Goal: Entertainment & Leisure: Browse casually

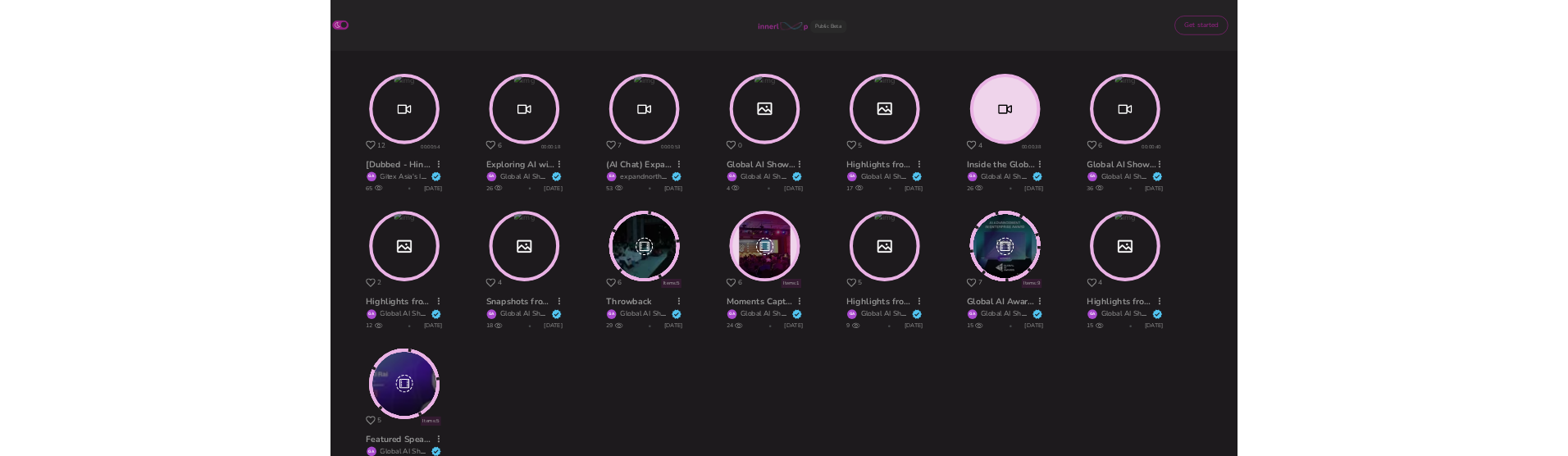
scroll to position [324, 0]
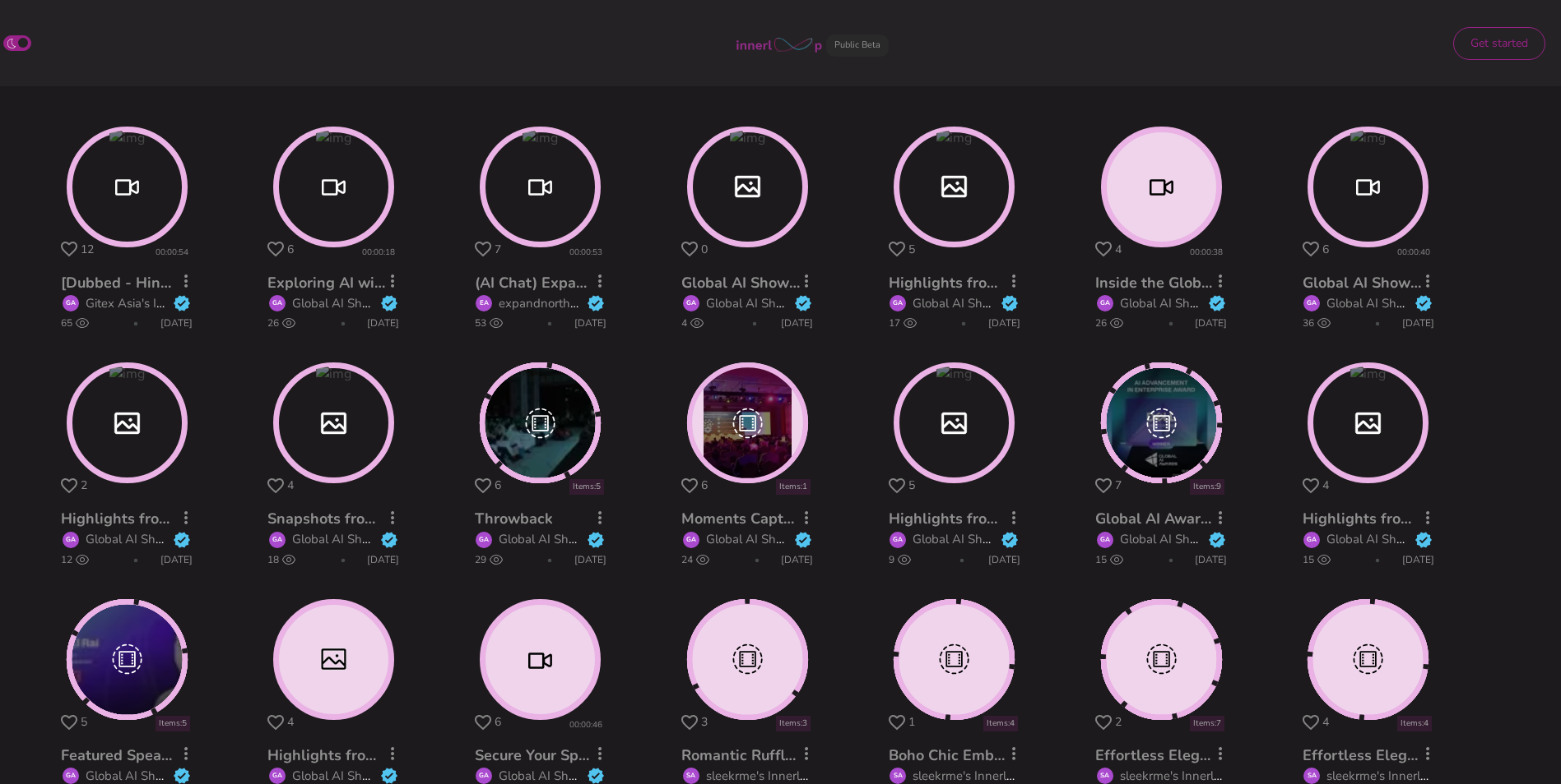
click at [746, 421] on circle at bounding box center [747, 423] width 116 height 116
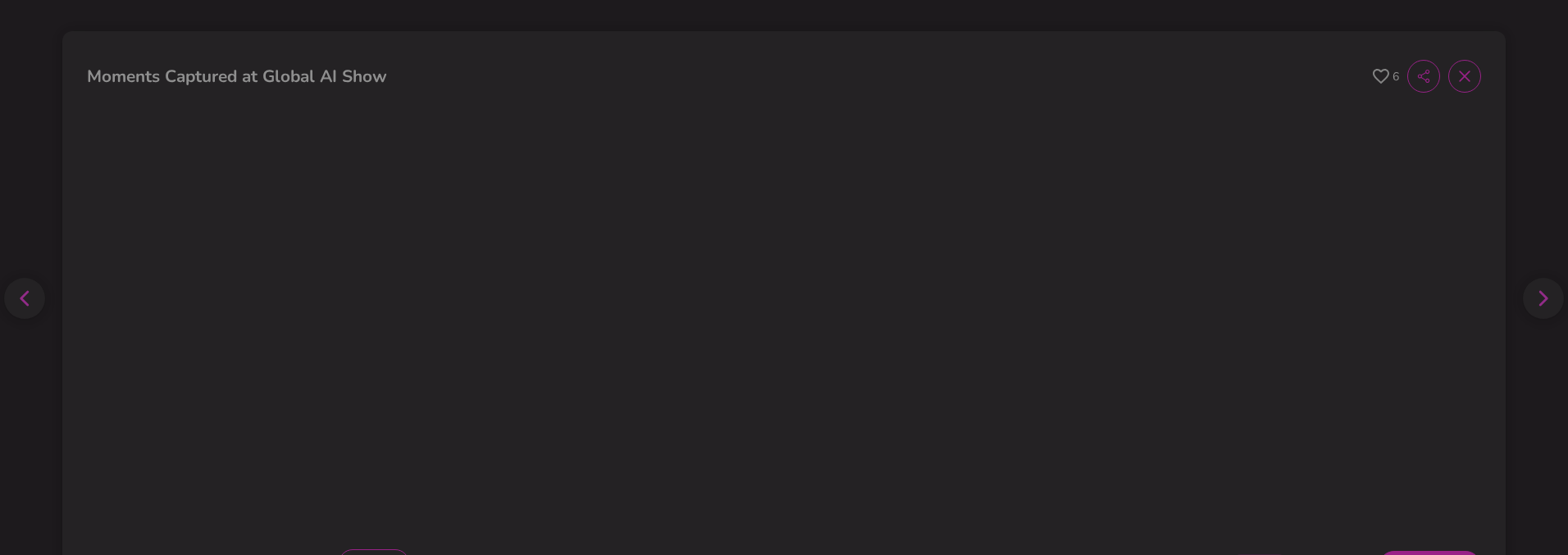
click at [1459, 79] on icon at bounding box center [1464, 76] width 11 height 11
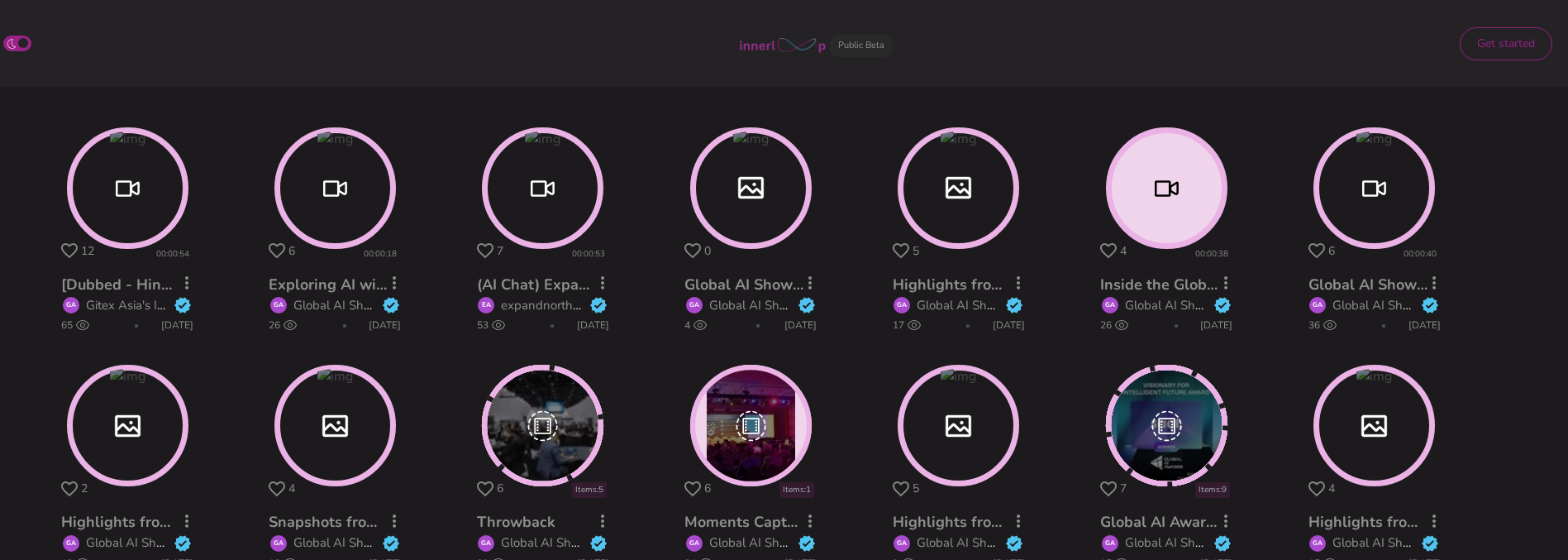
click at [319, 196] on circle at bounding box center [334, 188] width 116 height 116
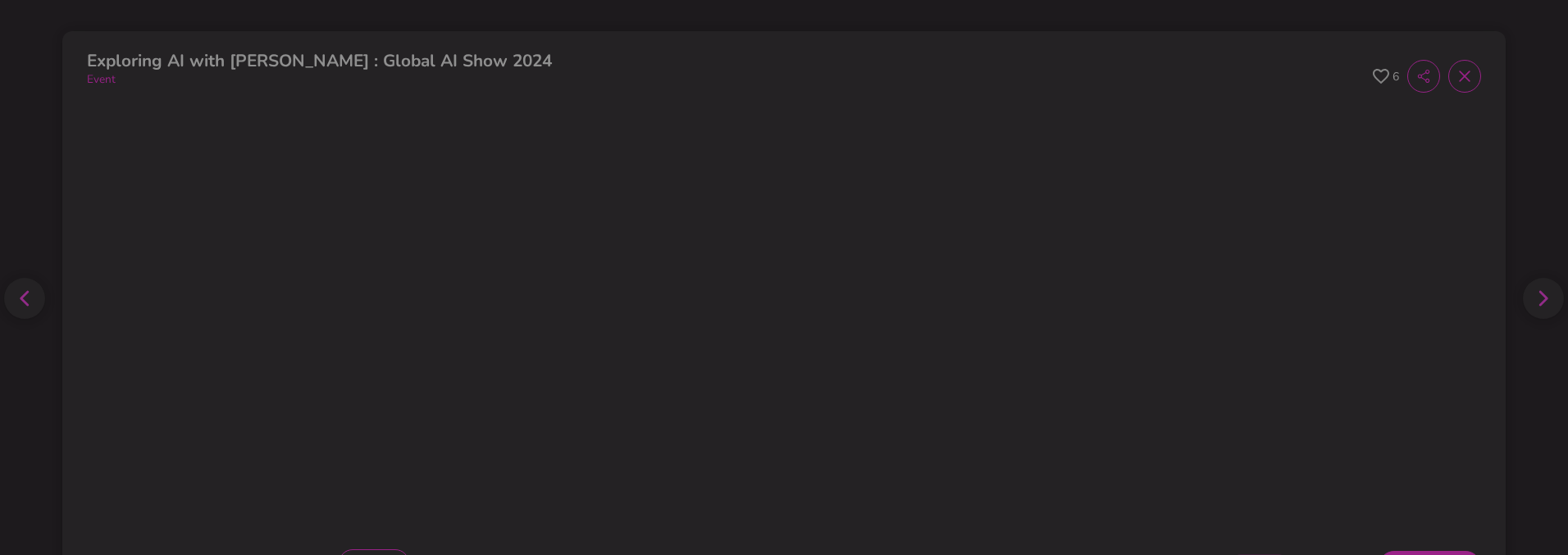
click at [1373, 69] on icon at bounding box center [1381, 76] width 17 height 15
click at [1459, 81] on icon at bounding box center [1464, 76] width 11 height 11
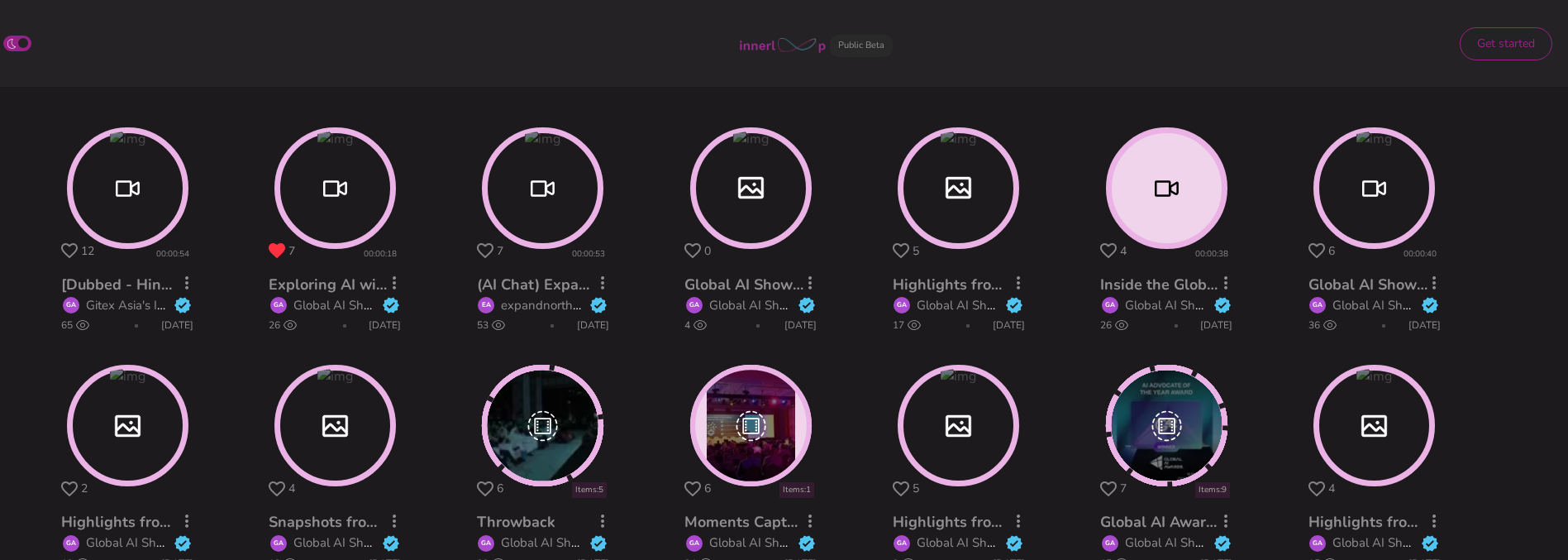
click at [968, 184] on circle at bounding box center [958, 188] width 116 height 116
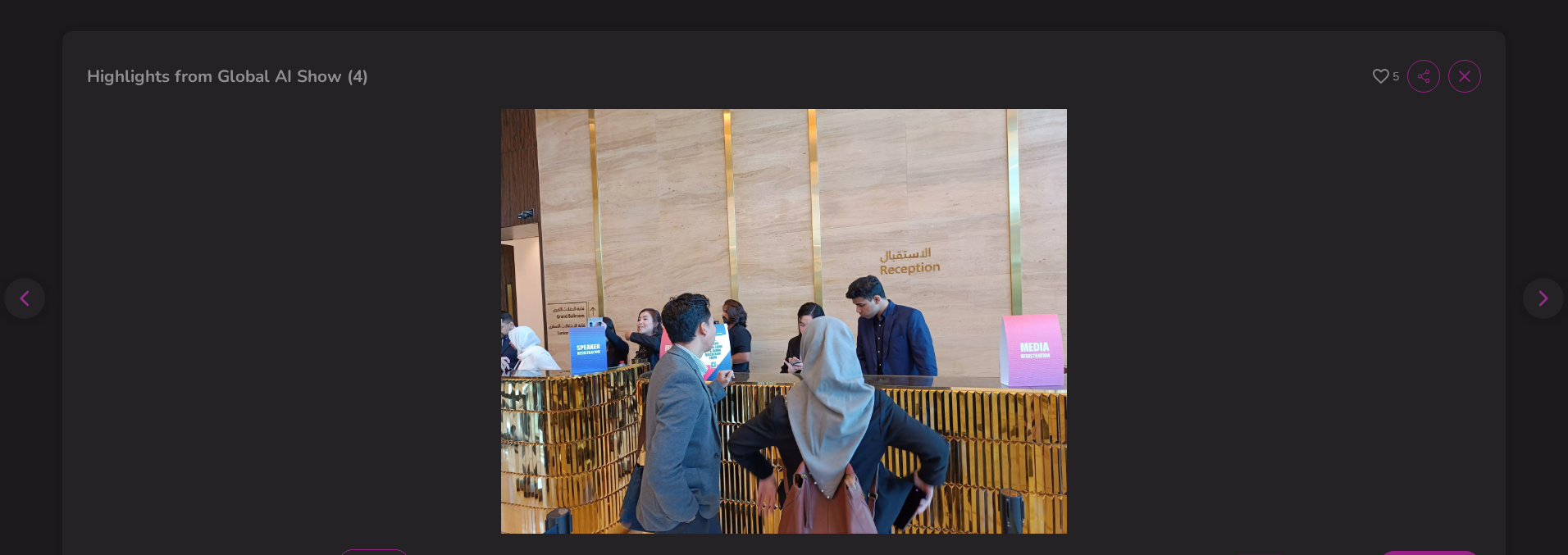
click at [1373, 73] on icon at bounding box center [1381, 77] width 17 height 16
click at [1457, 68] on icon at bounding box center [1465, 76] width 17 height 17
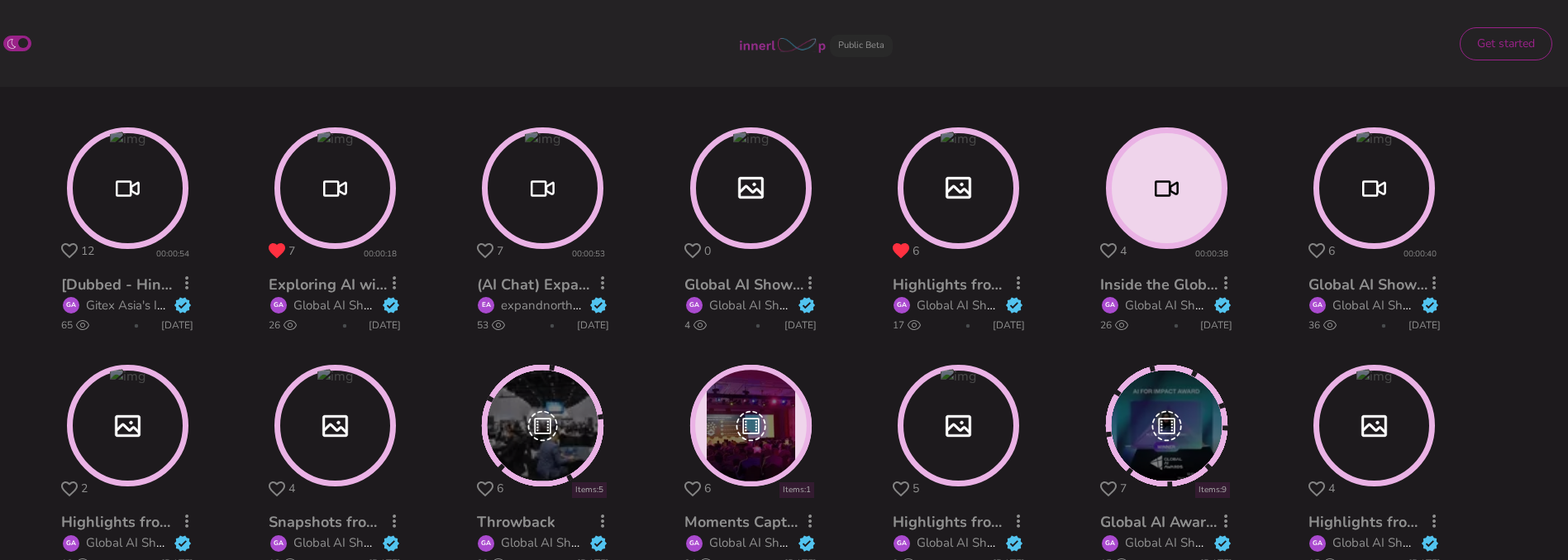
click at [536, 433] on circle at bounding box center [543, 426] width 117 height 117
